Goal: Task Accomplishment & Management: Manage account settings

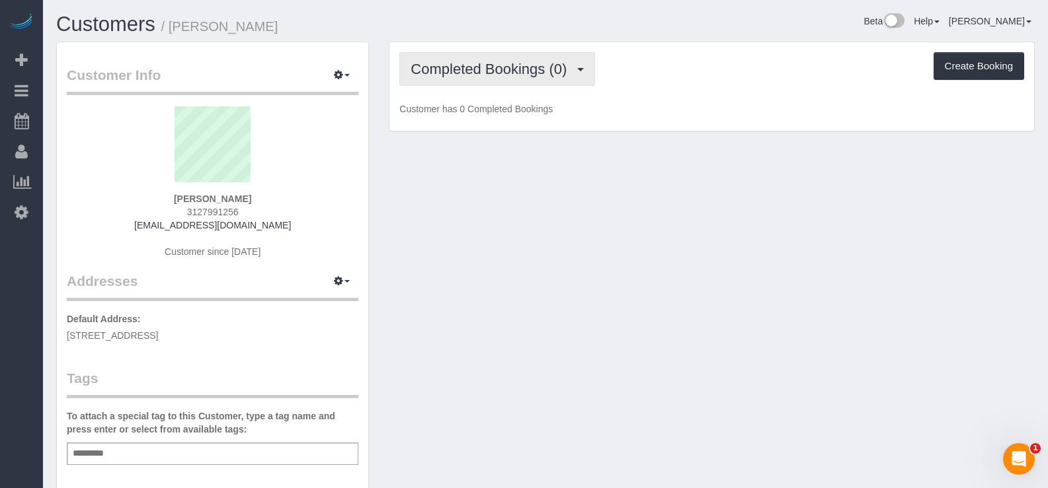
click at [568, 59] on button "Completed Bookings (0)" at bounding box center [497, 69] width 196 height 34
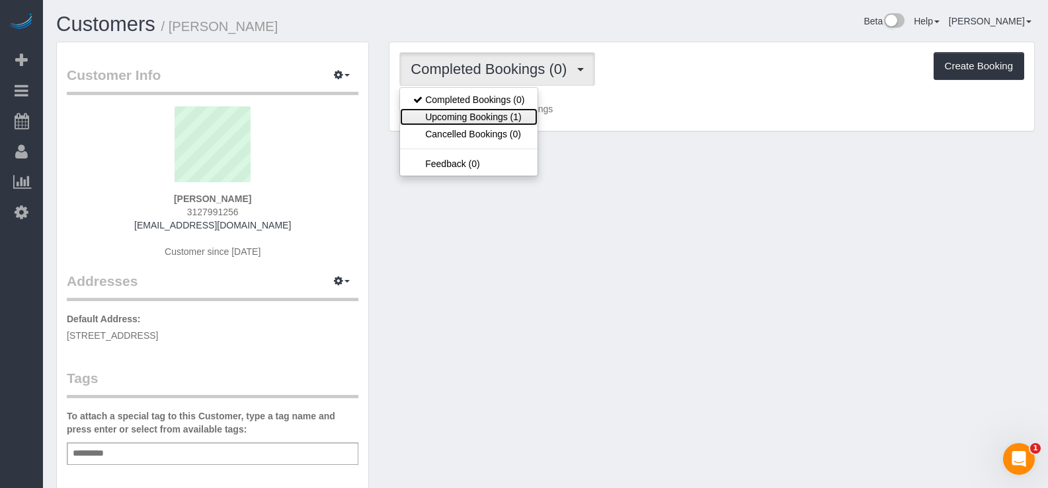
click at [528, 110] on link "Upcoming Bookings (1)" at bounding box center [468, 116] width 137 height 17
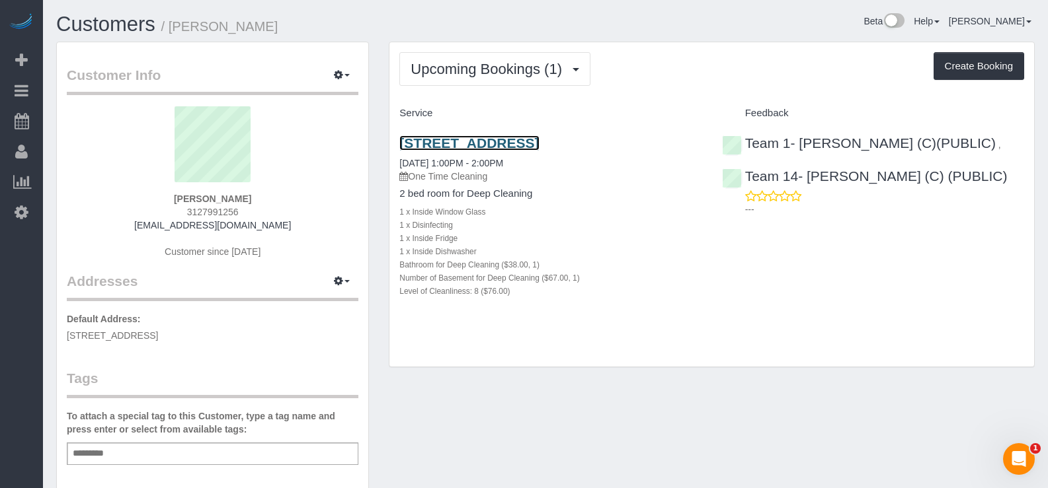
click at [471, 138] on link "2549 N Marshfield, Apt 1f, Chicago, IL 60614" at bounding box center [468, 142] width 139 height 15
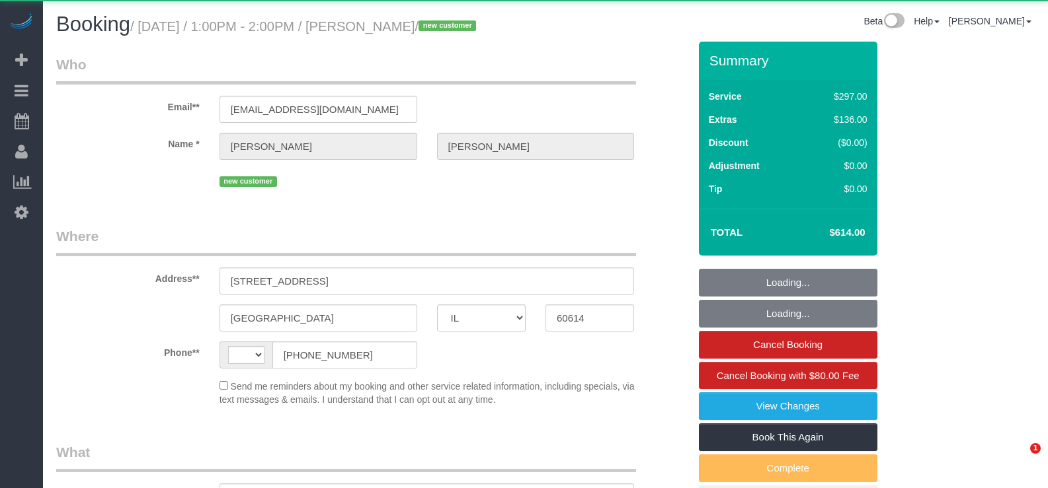
select select "IL"
select select "string:[GEOGRAPHIC_DATA]"
select select "object:821"
select select "string:fspay-5f182d03-466f-42fe-b688-c65ec231ece2"
select select "513"
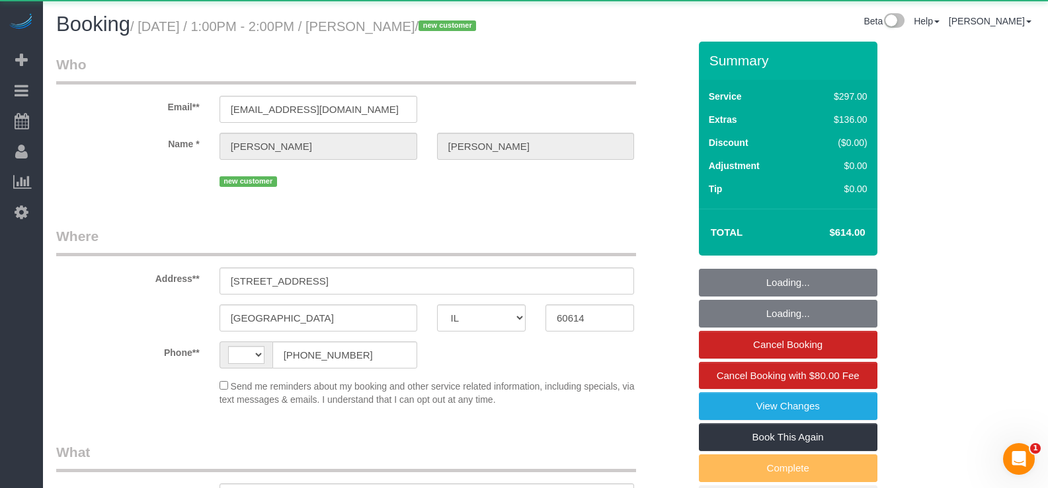
select select "1"
select select "8"
select select "number:1"
select select "number:68"
select select "number:139"
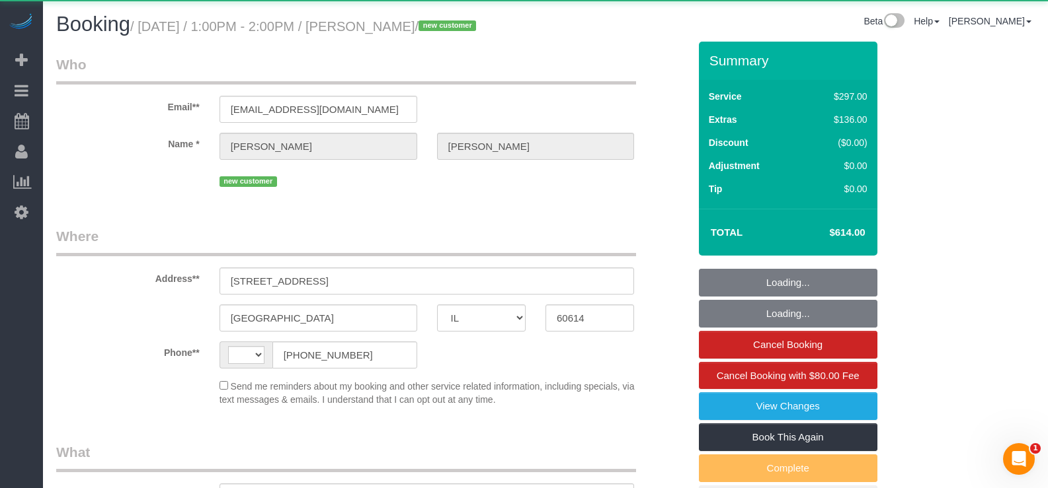
select select "number:106"
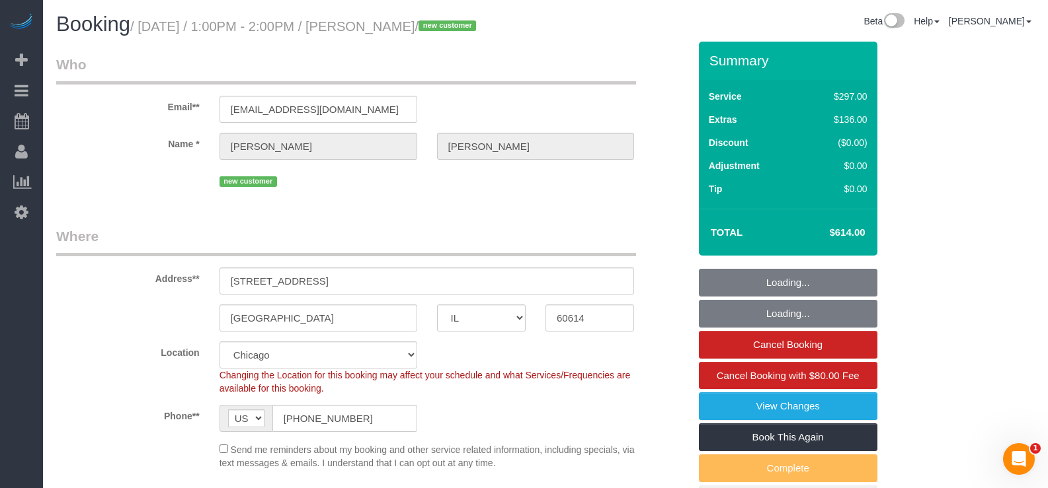
select select "spot1"
select select "object:1061"
select select "1"
select select "8"
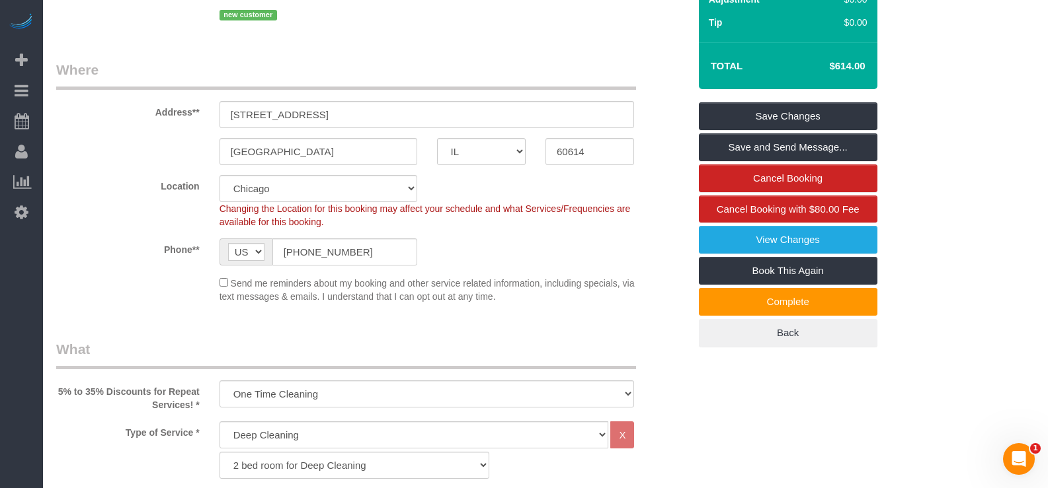
scroll to position [132, 0]
